Goal: Task Accomplishment & Management: Use online tool/utility

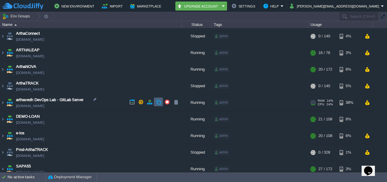
scroll to position [21, 0]
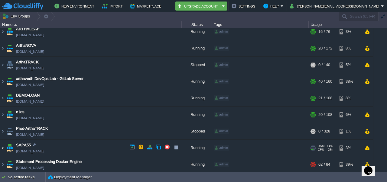
click at [3, 148] on img at bounding box center [2, 148] width 5 height 16
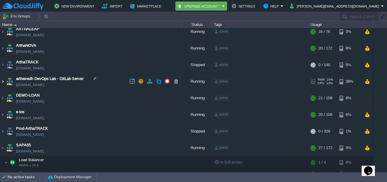
click at [5, 80] on img at bounding box center [2, 81] width 5 height 16
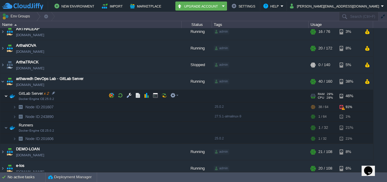
scroll to position [47, 0]
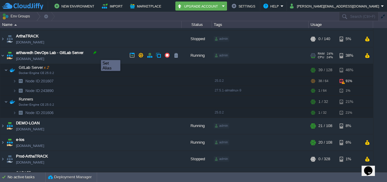
click at [96, 55] on div at bounding box center [94, 52] width 5 height 5
click at [86, 62] on td "arthavedh DevOps Lab - GitLab Server [DOMAIN_NAME]" at bounding box center [90, 55] width 181 height 17
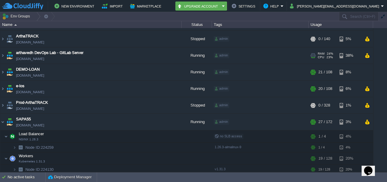
click at [86, 62] on td "arthavedh DevOps Lab - GitLab Server [DOMAIN_NAME]" at bounding box center [90, 55] width 181 height 17
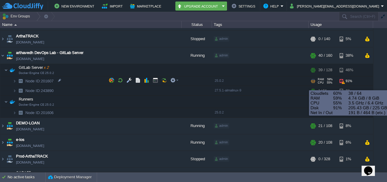
click at [345, 79] on div "91%" at bounding box center [349, 80] width 20 height 9
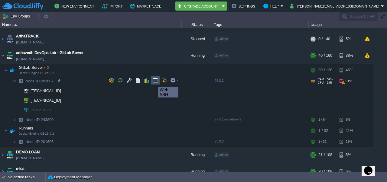
click at [154, 81] on button "button" at bounding box center [155, 80] width 5 height 5
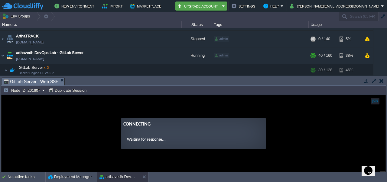
scroll to position [0, 0]
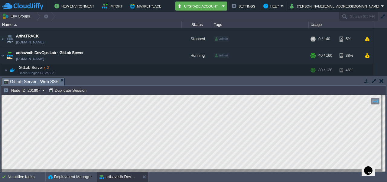
click at [2, 95] on html "Copy: Ctrl + Shift + C Paste: Ctrl + V Settings: Ctrl + Shift + Alt 0" at bounding box center [194, 95] width 384 height 0
drag, startPoint x: 188, startPoint y: 181, endPoint x: 85, endPoint y: 188, distance: 103.6
click at [85, 182] on html "New Environment Import Marketplace Bonus ₹0.00 Upgrade Account Settings Help [P…" at bounding box center [193, 91] width 387 height 182
click at [2, 95] on html "Copy: Ctrl + Shift + C Paste: Ctrl + V Settings: Ctrl + Shift + Alt 0" at bounding box center [194, 95] width 384 height 0
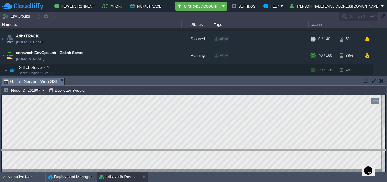
drag, startPoint x: 140, startPoint y: 78, endPoint x: 135, endPoint y: 150, distance: 72.1
click at [135, 150] on body "New Environment Import Marketplace Bonus ₹0.00 Upgrade Account Settings Help [P…" at bounding box center [193, 91] width 387 height 182
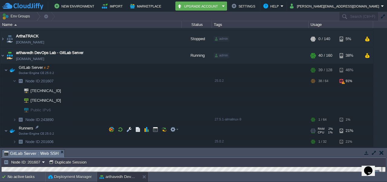
scroll to position [71, 0]
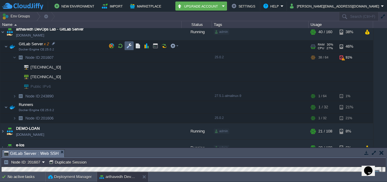
click at [131, 49] on td at bounding box center [129, 45] width 9 height 9
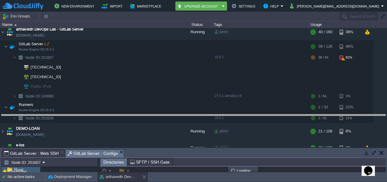
scroll to position [3, 0]
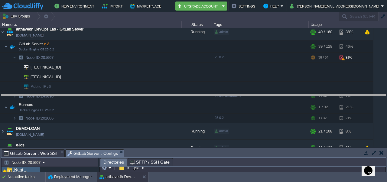
drag, startPoint x: 226, startPoint y: 154, endPoint x: 233, endPoint y: 98, distance: 56.7
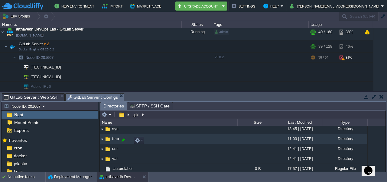
scroll to position [176, 0]
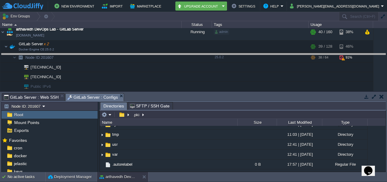
drag, startPoint x: 206, startPoint y: 95, endPoint x: 204, endPoint y: 54, distance: 40.5
click at [204, 54] on body "New Environment Import Marketplace Bonus ₹0.00 Upgrade Account Settings Help [P…" at bounding box center [193, 91] width 387 height 182
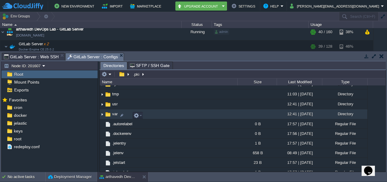
click at [100, 115] on img at bounding box center [102, 114] width 5 height 9
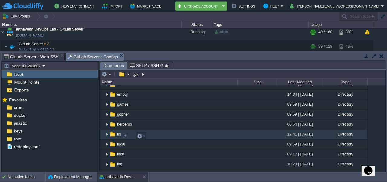
scroll to position [238, 0]
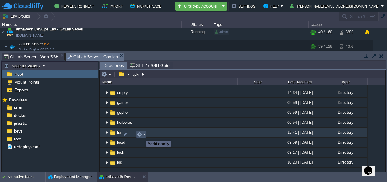
click at [141, 135] on button "button" at bounding box center [139, 134] width 5 height 5
click at [107, 133] on img at bounding box center [107, 132] width 5 height 9
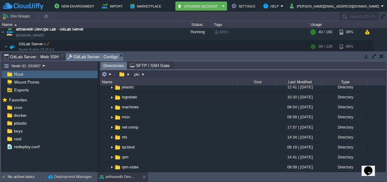
scroll to position [407, 0]
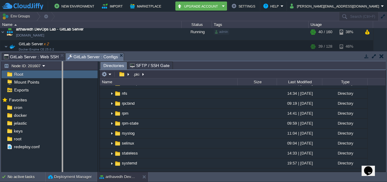
drag, startPoint x: 99, startPoint y: 102, endPoint x: 63, endPoint y: 104, distance: 36.4
click at [63, 104] on body "New Environment Import Marketplace Bonus ₹0.00 Upgrade Account Settings Help [P…" at bounding box center [193, 91] width 387 height 182
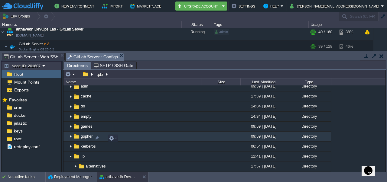
scroll to position [213, 0]
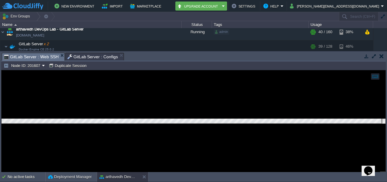
click at [38, 59] on span "GitLab Server : Web SSH" at bounding box center [31, 57] width 55 height 8
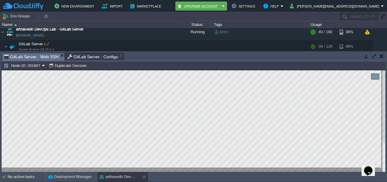
drag, startPoint x: 2, startPoint y: 184, endPoint x: 1, endPoint y: 112, distance: 71.4
click at [2, 70] on html "Copy: Ctrl + Shift + C Paste: Ctrl + V Settings: Ctrl + Shift + Alt 0" at bounding box center [194, 70] width 384 height 0
click at [366, 57] on button "button" at bounding box center [366, 56] width 5 height 5
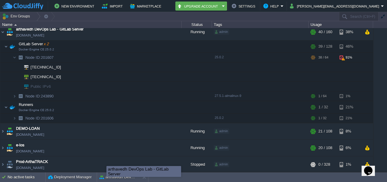
click at [106, 176] on body "New Environment Import Marketplace Bonus ₹0.00 Upgrade Account Settings Help [P…" at bounding box center [193, 91] width 387 height 182
click at [119, 177] on div "arthavedh DevOps Lab - GitLab Server" at bounding box center [156, 172] width 74 height 10
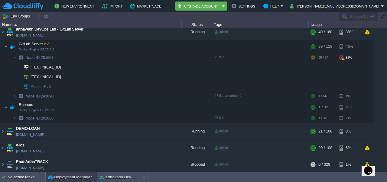
click at [82, 176] on button "Deployment Manager" at bounding box center [70, 177] width 44 height 6
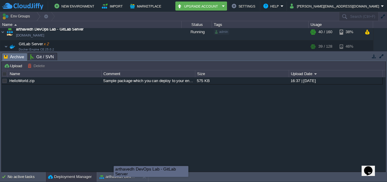
click at [114, 176] on div "arthavedh DevOps Lab - GitLab Server" at bounding box center [151, 172] width 74 height 10
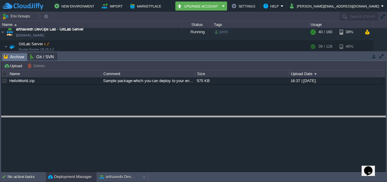
drag, startPoint x: 290, startPoint y: 57, endPoint x: 307, endPoint y: 135, distance: 79.1
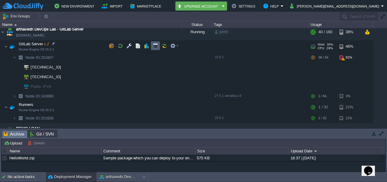
click at [154, 49] on td at bounding box center [155, 45] width 9 height 9
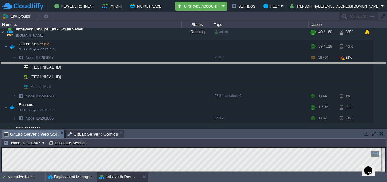
drag, startPoint x: 182, startPoint y: 135, endPoint x: 184, endPoint y: 68, distance: 67.7
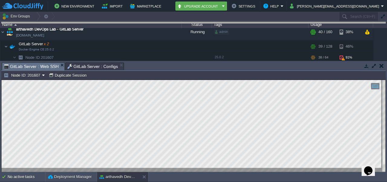
drag, startPoint x: 182, startPoint y: 66, endPoint x: 191, endPoint y: -8, distance: 73.8
click at [191, 0] on html "New Environment Import Marketplace Bonus ₹0.00 Upgrade Account Settings Help [P…" at bounding box center [193, 91] width 387 height 182
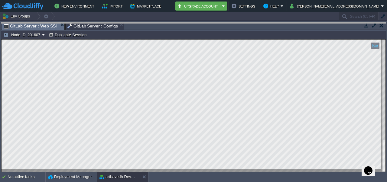
drag, startPoint x: 179, startPoint y: 26, endPoint x: 189, endPoint y: -14, distance: 40.8
click at [189, 0] on html "New Environment Import Marketplace Bonus ₹0.00 Upgrade Account Settings Help [P…" at bounding box center [193, 91] width 387 height 182
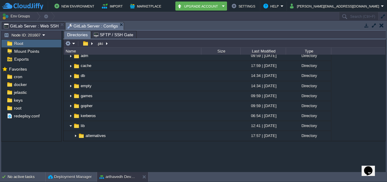
click at [97, 25] on span "GitLab Server : Configs" at bounding box center [92, 26] width 51 height 8
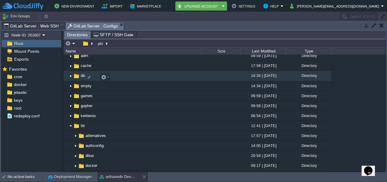
scroll to position [0, 0]
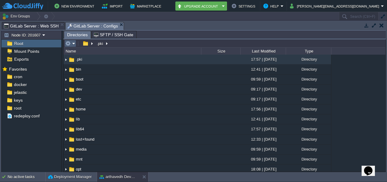
click at [74, 43] on em at bounding box center [70, 43] width 10 height 5
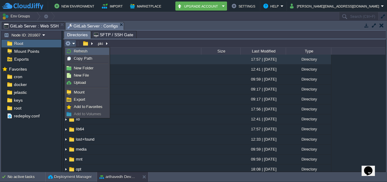
click at [81, 54] on link "Refresh" at bounding box center [87, 51] width 43 height 7
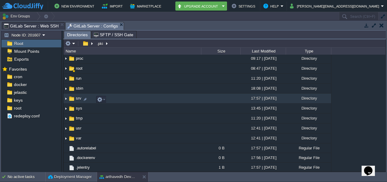
scroll to position [121, 0]
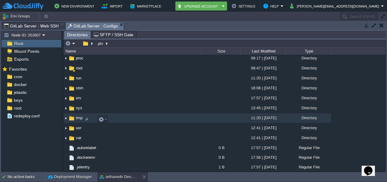
click at [66, 121] on img at bounding box center [65, 118] width 5 height 9
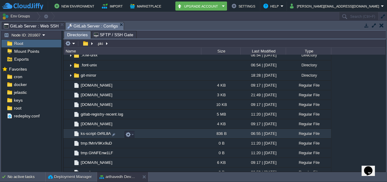
scroll to position [225, 0]
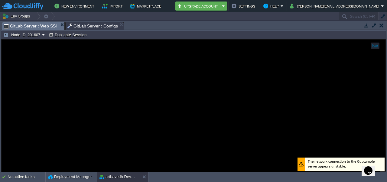
click at [33, 24] on span "GitLab Server : Web SSH" at bounding box center [31, 26] width 55 height 8
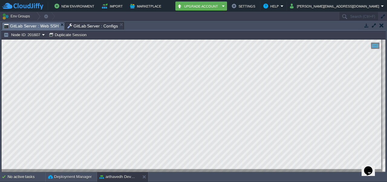
click at [381, 24] on button "button" at bounding box center [381, 25] width 4 height 5
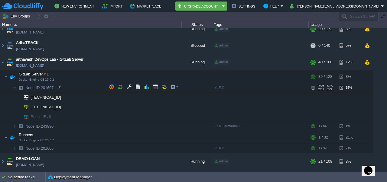
scroll to position [33, 0]
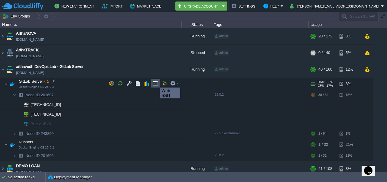
click at [155, 82] on button "button" at bounding box center [155, 83] width 5 height 5
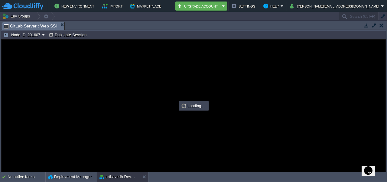
scroll to position [0, 0]
type input "#000000"
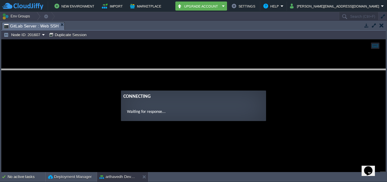
drag, startPoint x: 235, startPoint y: 24, endPoint x: 239, endPoint y: 71, distance: 47.0
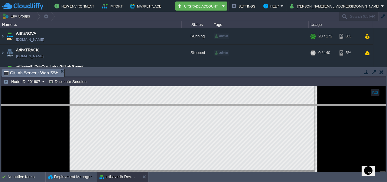
drag, startPoint x: 211, startPoint y: 72, endPoint x: 214, endPoint y: 107, distance: 35.5
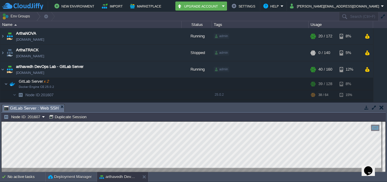
click at [382, 107] on button "button" at bounding box center [381, 107] width 4 height 5
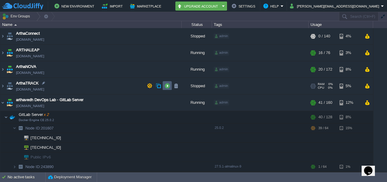
click at [163, 87] on td at bounding box center [167, 85] width 9 height 9
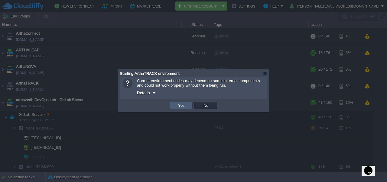
click at [186, 106] on button "Yes" at bounding box center [181, 105] width 10 height 5
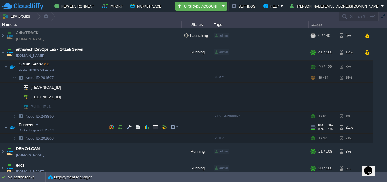
scroll to position [106, 0]
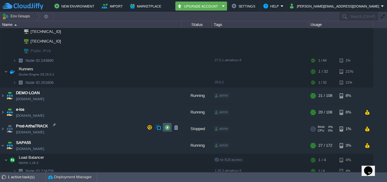
click at [167, 130] on button "button" at bounding box center [166, 127] width 5 height 5
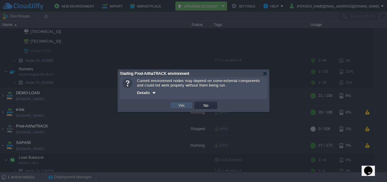
click at [181, 108] on button "Yes" at bounding box center [181, 105] width 10 height 5
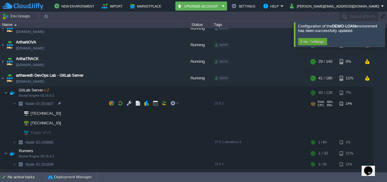
scroll to position [24, 0]
